Goal: Task Accomplishment & Management: Manage account settings

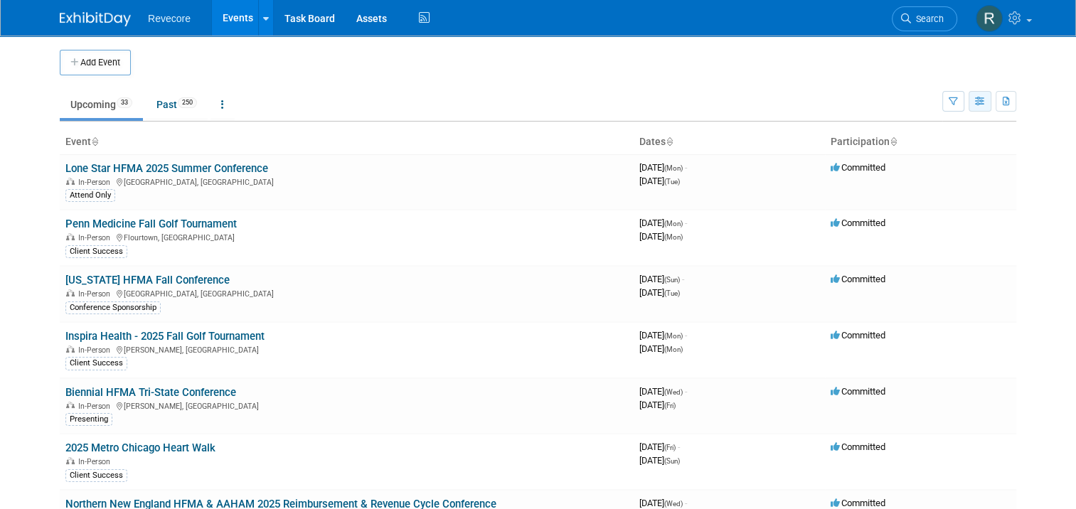
click at [982, 100] on button "button" at bounding box center [979, 101] width 23 height 21
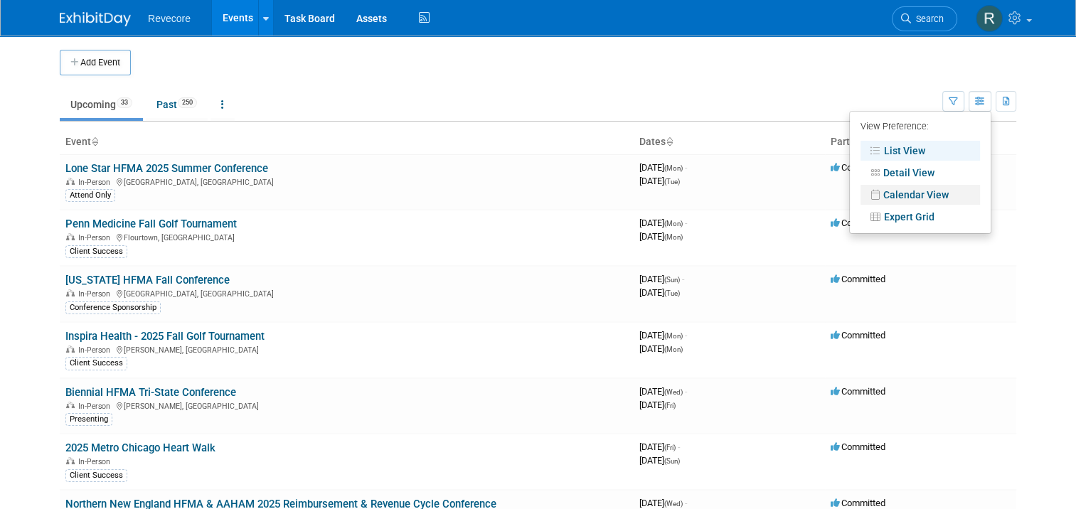
click at [910, 192] on link "Calendar View" at bounding box center [919, 195] width 119 height 20
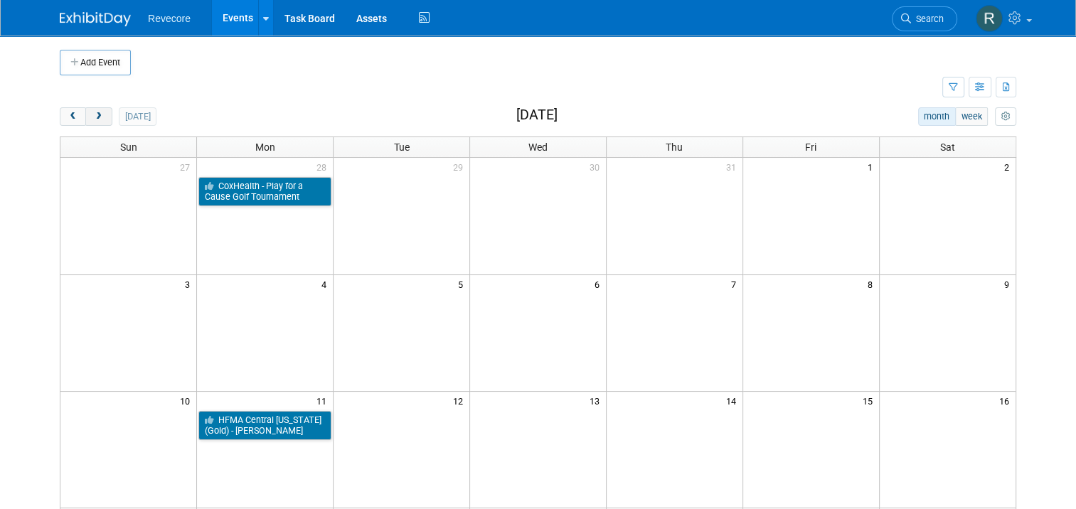
click at [100, 114] on button "next" at bounding box center [98, 116] width 26 height 18
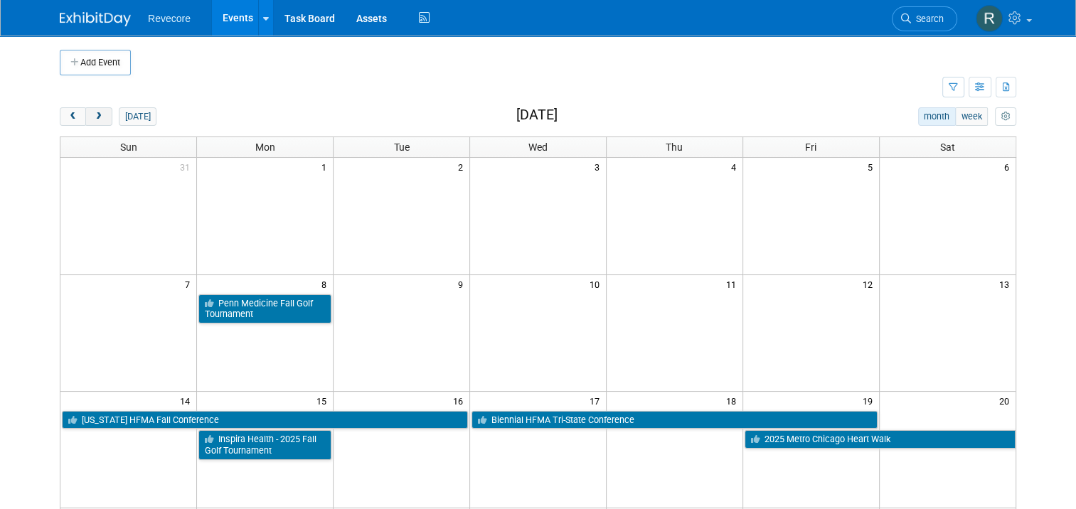
click at [85, 111] on button "next" at bounding box center [98, 116] width 26 height 18
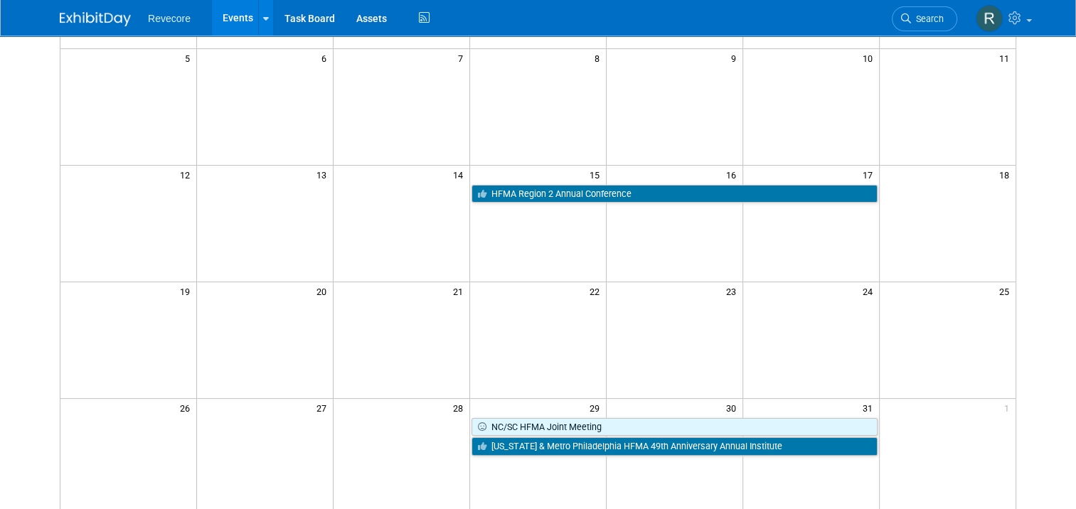
scroll to position [355, 0]
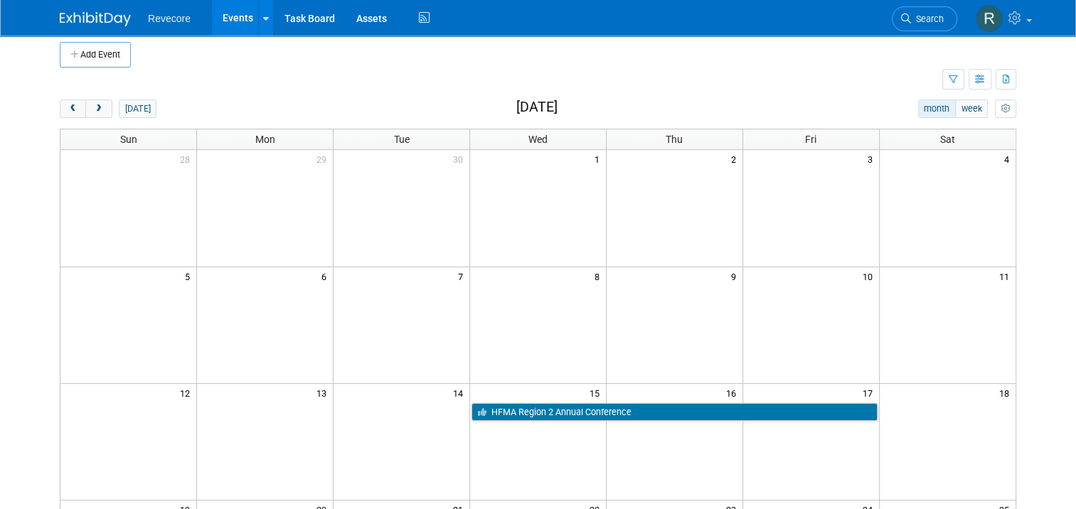
scroll to position [0, 0]
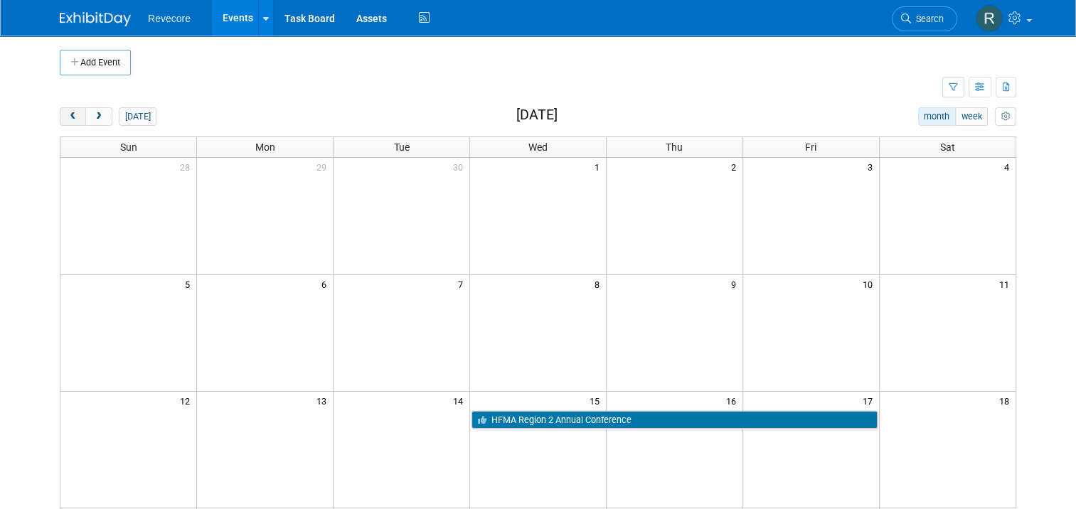
click at [63, 120] on button "prev" at bounding box center [73, 116] width 26 height 18
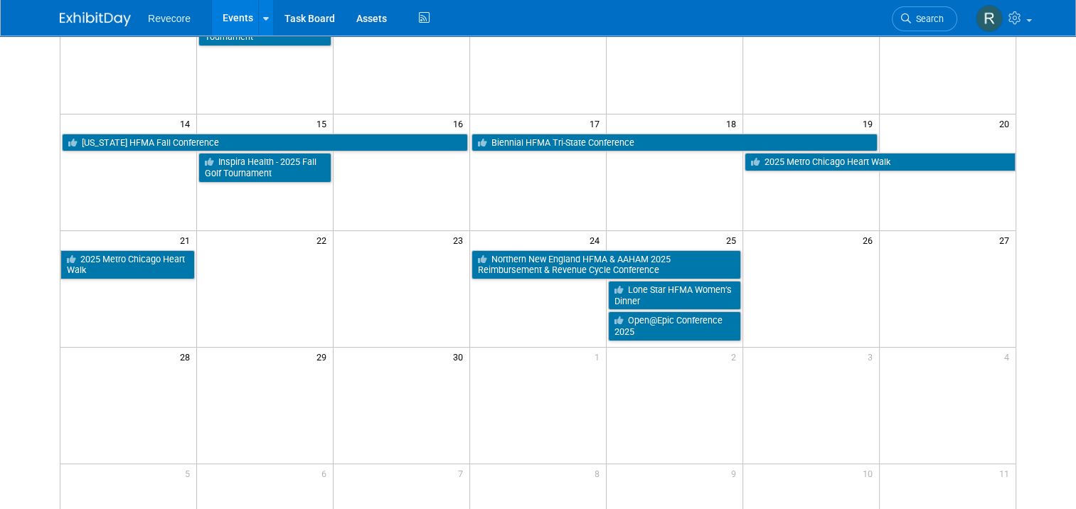
scroll to position [74, 0]
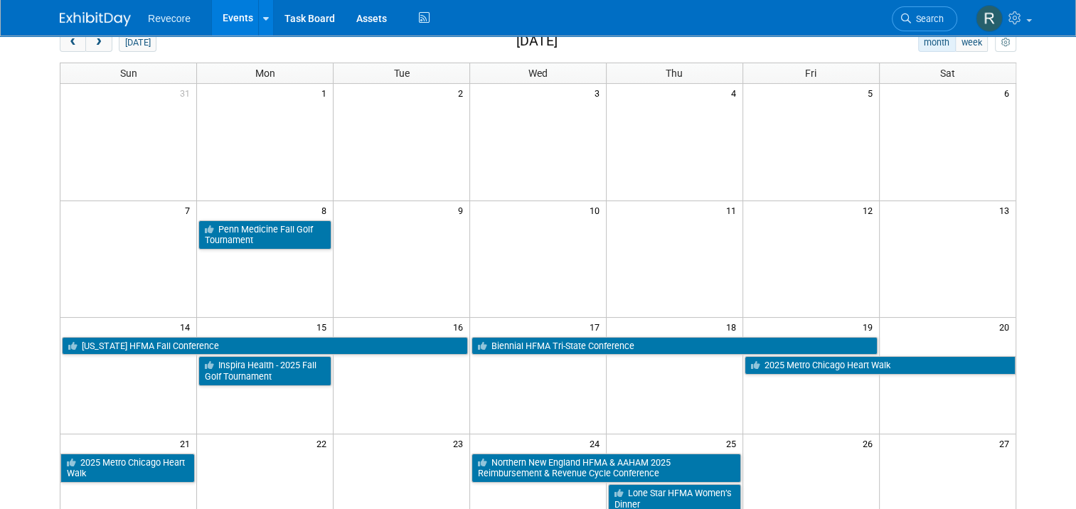
drag, startPoint x: 87, startPoint y: 43, endPoint x: 104, endPoint y: 47, distance: 17.4
click at [93, 43] on span "next" at bounding box center [98, 42] width 11 height 9
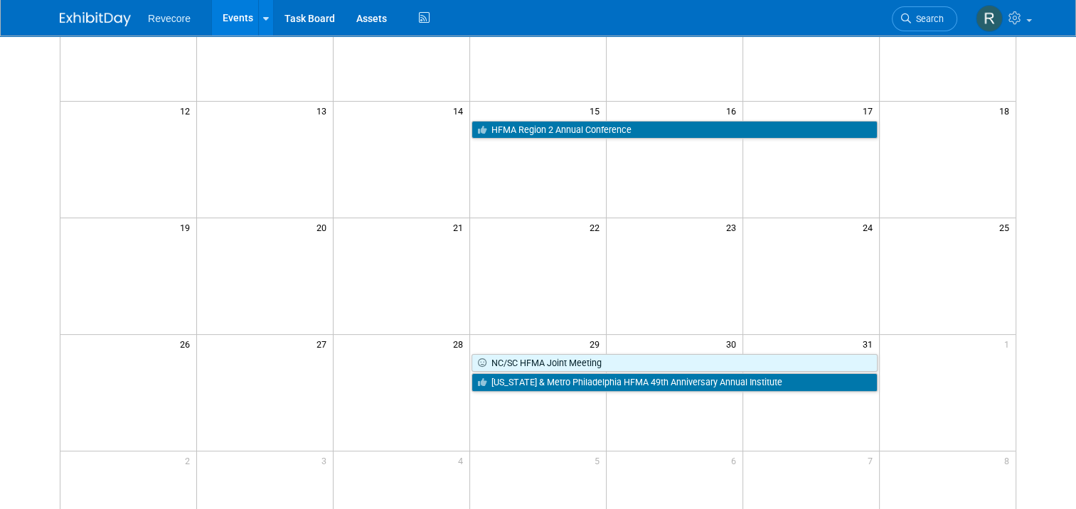
scroll to position [358, 0]
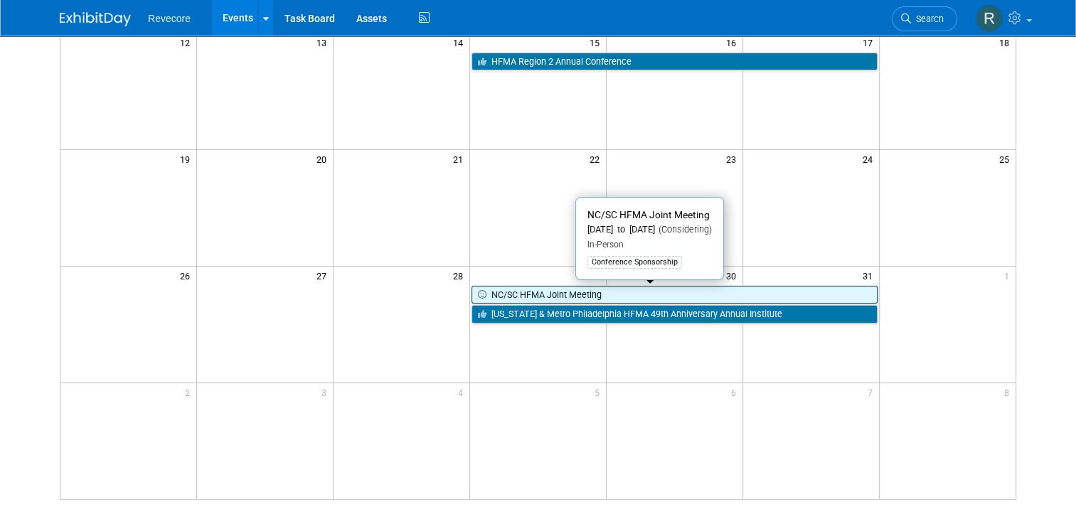
click at [616, 291] on link "NC/SC HFMA Joint Meeting" at bounding box center [674, 295] width 406 height 18
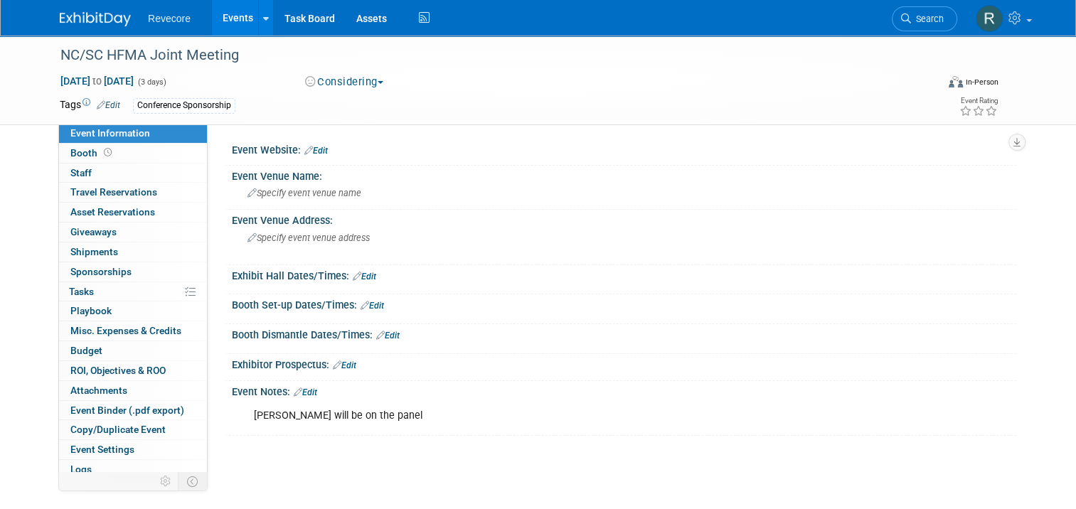
click at [336, 85] on button "Considering" at bounding box center [344, 82] width 89 height 15
click at [361, 105] on link "Committed" at bounding box center [357, 105] width 112 height 20
click at [222, 26] on link "Events" at bounding box center [238, 18] width 52 height 36
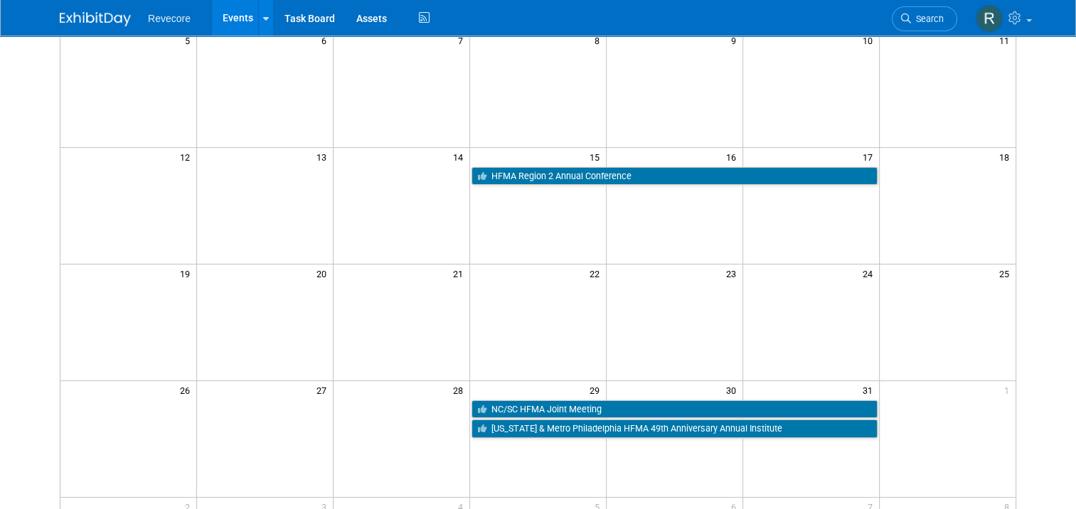
scroll to position [71, 0]
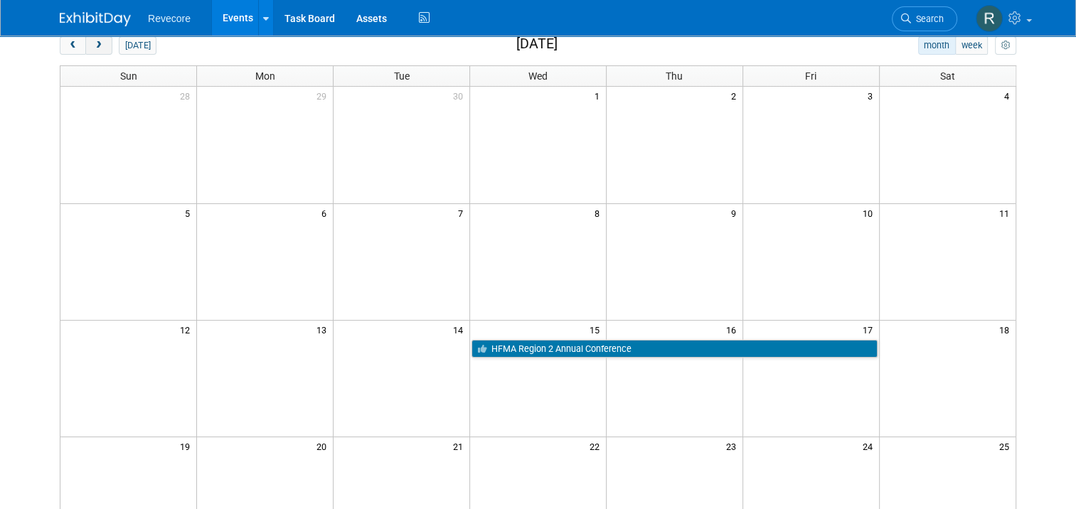
click at [100, 48] on button "next" at bounding box center [98, 45] width 26 height 18
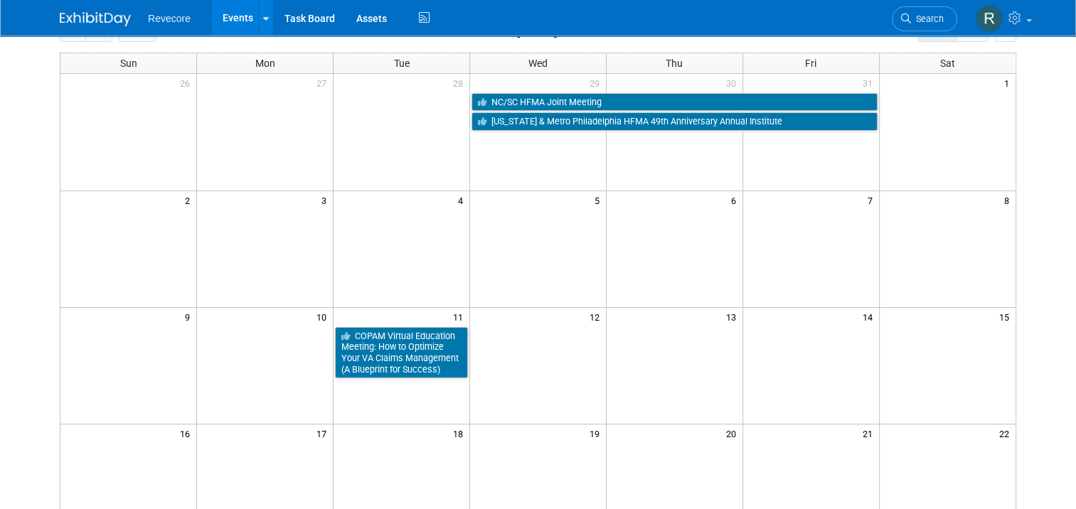
scroll to position [0, 0]
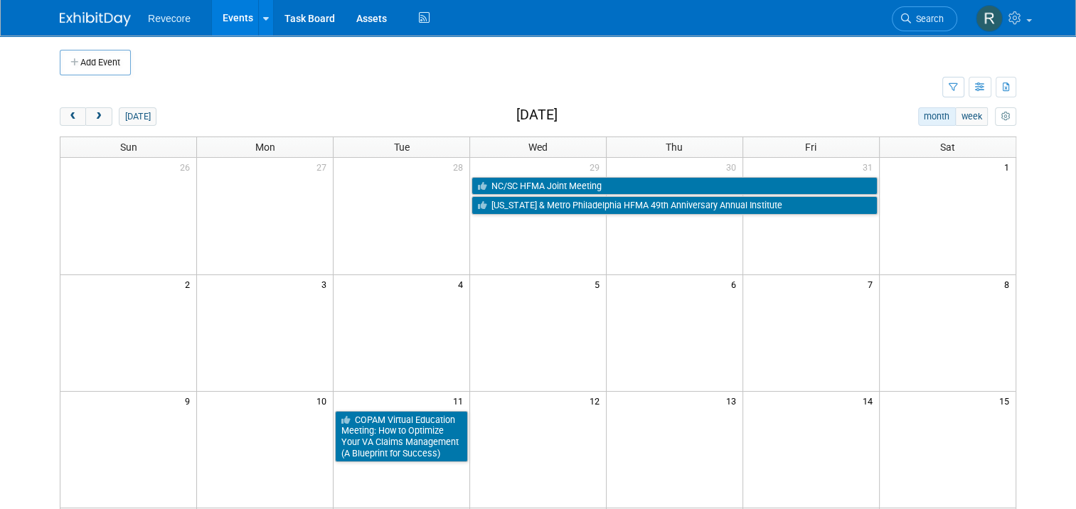
click at [241, 24] on link "Events" at bounding box center [238, 18] width 52 height 36
